Goal: Find specific page/section: Find specific page/section

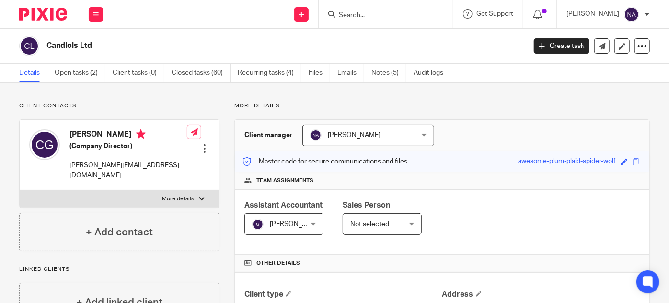
scroll to position [23, 0]
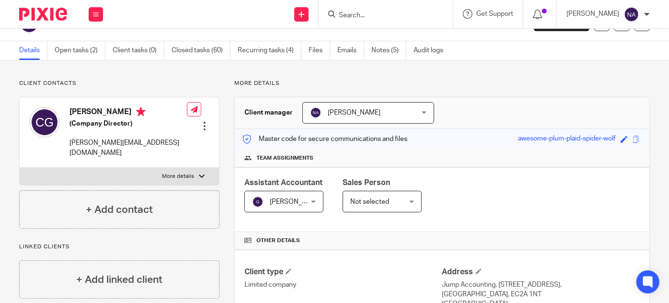
drag, startPoint x: 382, startPoint y: 11, endPoint x: 378, endPoint y: 17, distance: 8.0
click at [378, 17] on form at bounding box center [389, 14] width 102 height 12
click at [378, 17] on input "Search" at bounding box center [381, 15] width 86 height 9
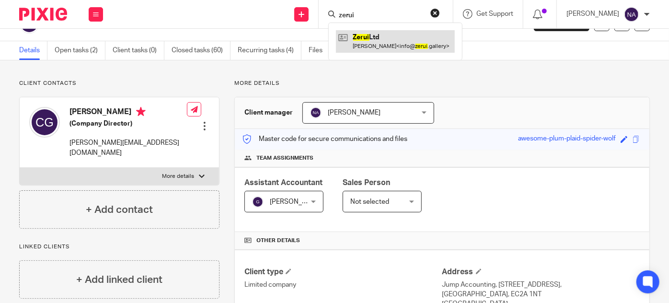
type input "zerui"
click at [403, 39] on link at bounding box center [395, 41] width 119 height 22
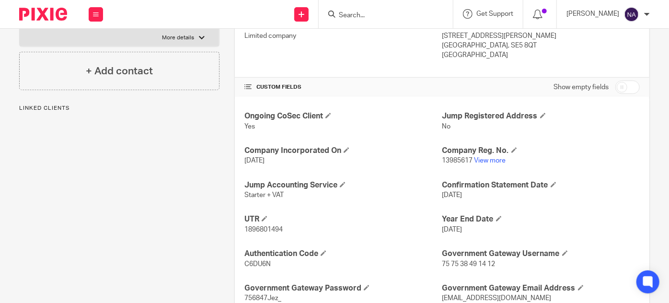
scroll to position [295, 0]
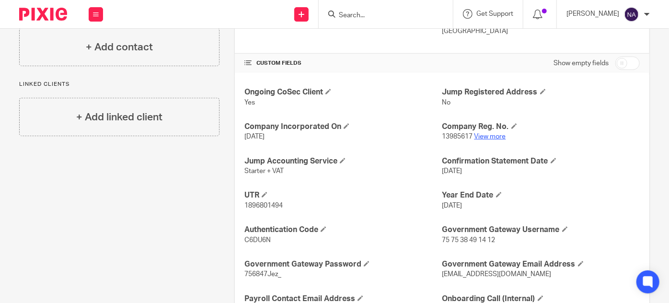
click at [482, 135] on link "View more" at bounding box center [490, 136] width 32 height 7
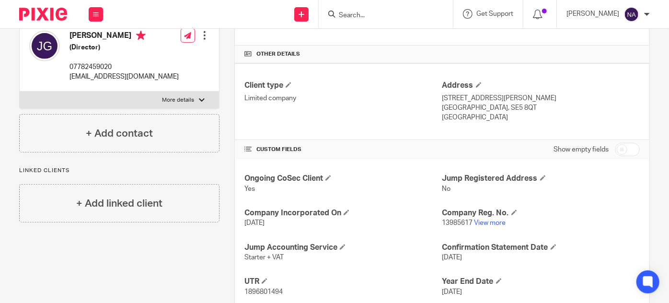
scroll to position [208, 0]
click at [377, 12] on input "Search" at bounding box center [381, 15] width 86 height 9
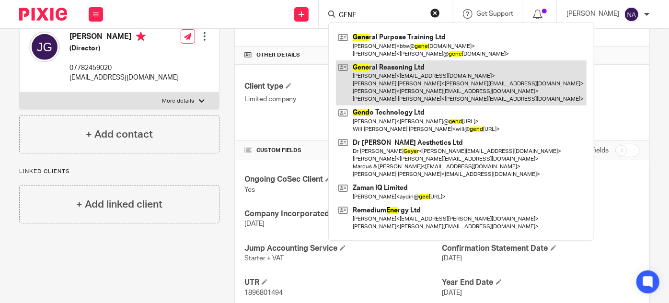
type input "GENE"
click at [395, 90] on link at bounding box center [461, 83] width 251 height 46
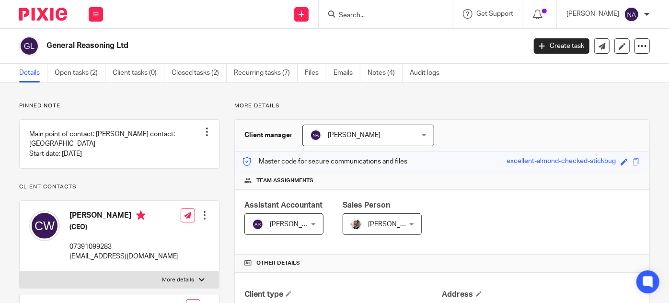
click at [438, 21] on div at bounding box center [386, 14] width 134 height 28
click at [398, 19] on input "Search" at bounding box center [381, 15] width 86 height 9
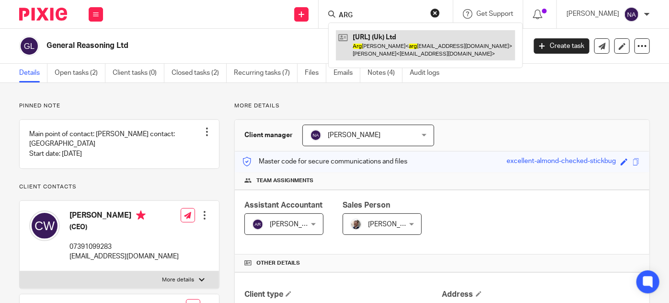
type input "ARG"
click at [398, 33] on link at bounding box center [425, 45] width 179 height 30
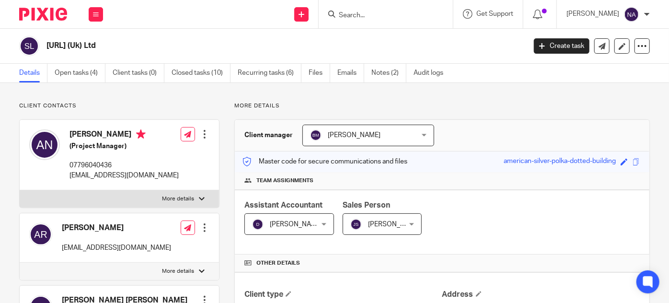
click at [414, 9] on form at bounding box center [389, 14] width 102 height 12
click at [411, 12] on input "Search" at bounding box center [381, 15] width 86 height 9
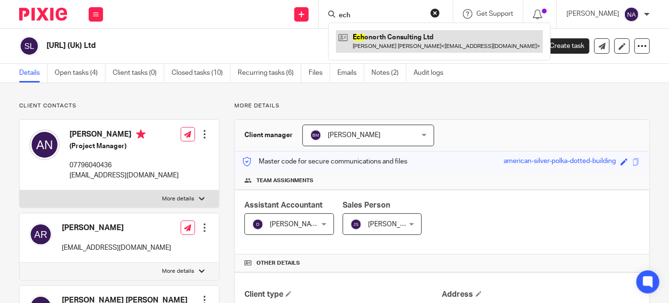
type input "ech"
click at [424, 47] on link at bounding box center [439, 41] width 207 height 22
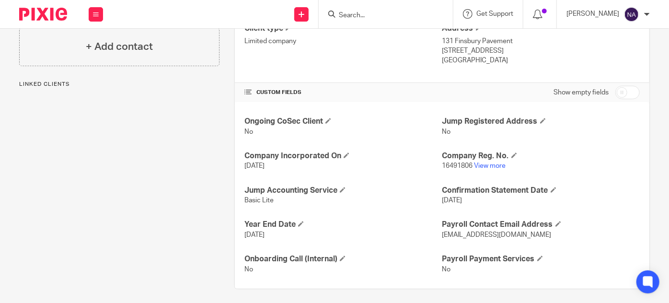
scroll to position [270, 0]
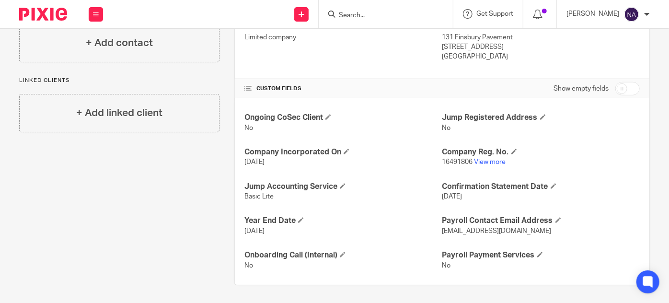
click at [410, 12] on input "Search" at bounding box center [381, 15] width 86 height 9
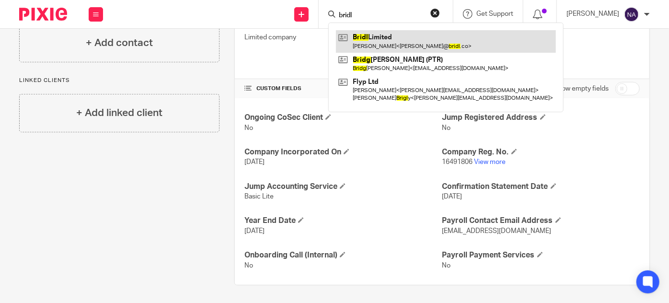
type input "bridl"
click at [403, 46] on link at bounding box center [446, 41] width 220 height 22
